Goal: Information Seeking & Learning: Learn about a topic

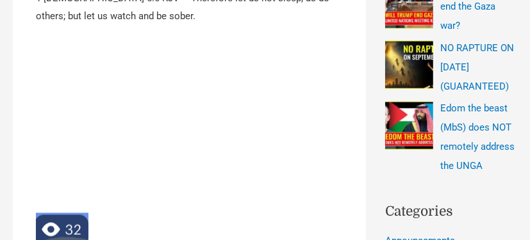
scroll to position [614, 0]
drag, startPoint x: 225, startPoint y: 231, endPoint x: 225, endPoint y: 243, distance: 12.2
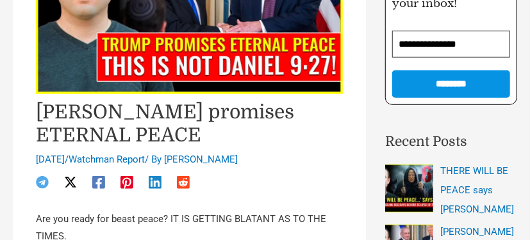
scroll to position [0, 0]
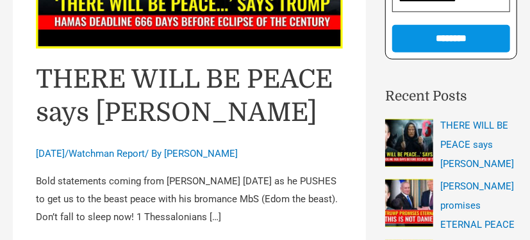
scroll to position [481, 0]
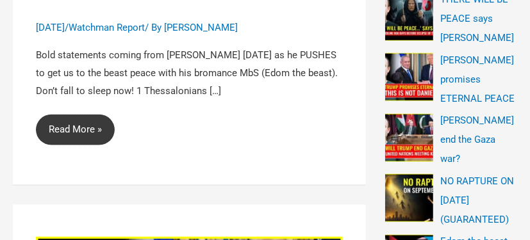
click at [80, 129] on link "THERE WILL BE PEACE says Trump Read More »" at bounding box center [75, 130] width 79 height 31
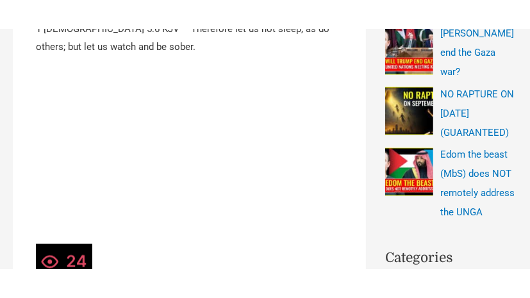
scroll to position [597, 0]
